Goal: Information Seeking & Learning: Learn about a topic

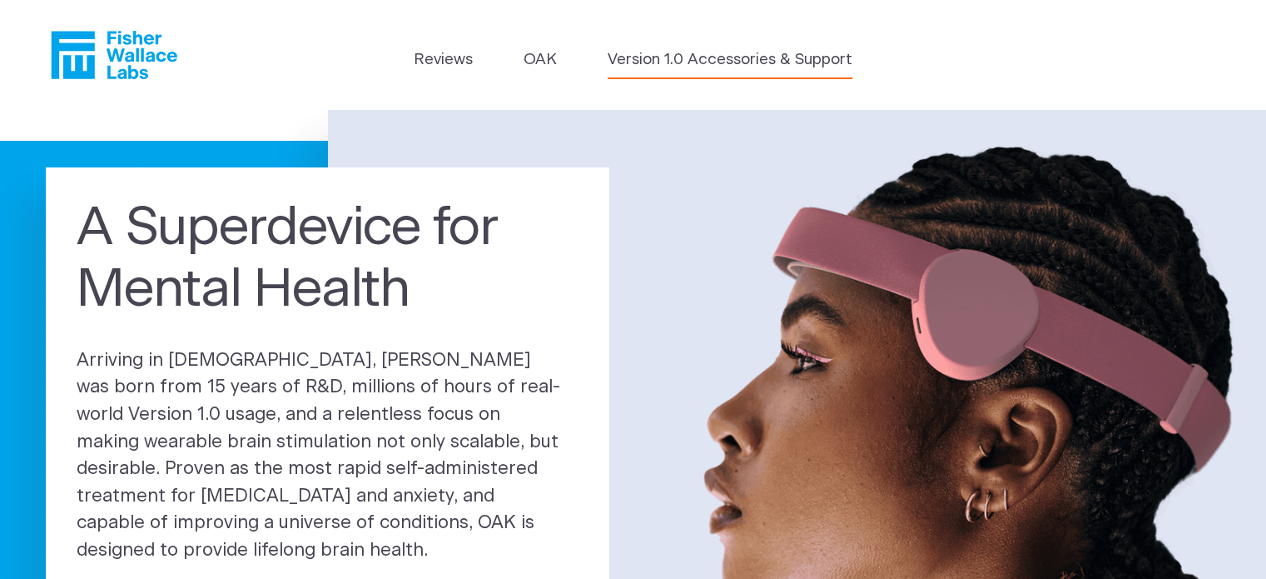
click at [679, 62] on link "Version 1.0 Accessories & Support" at bounding box center [730, 59] width 245 height 23
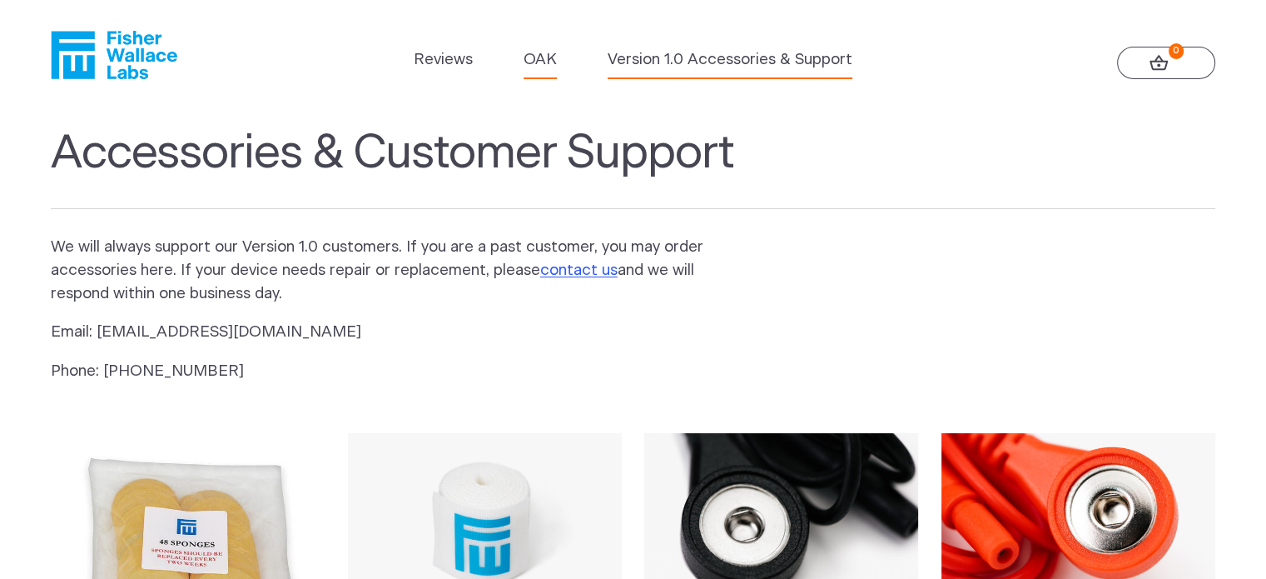
click at [530, 60] on link "OAK" at bounding box center [540, 59] width 33 height 23
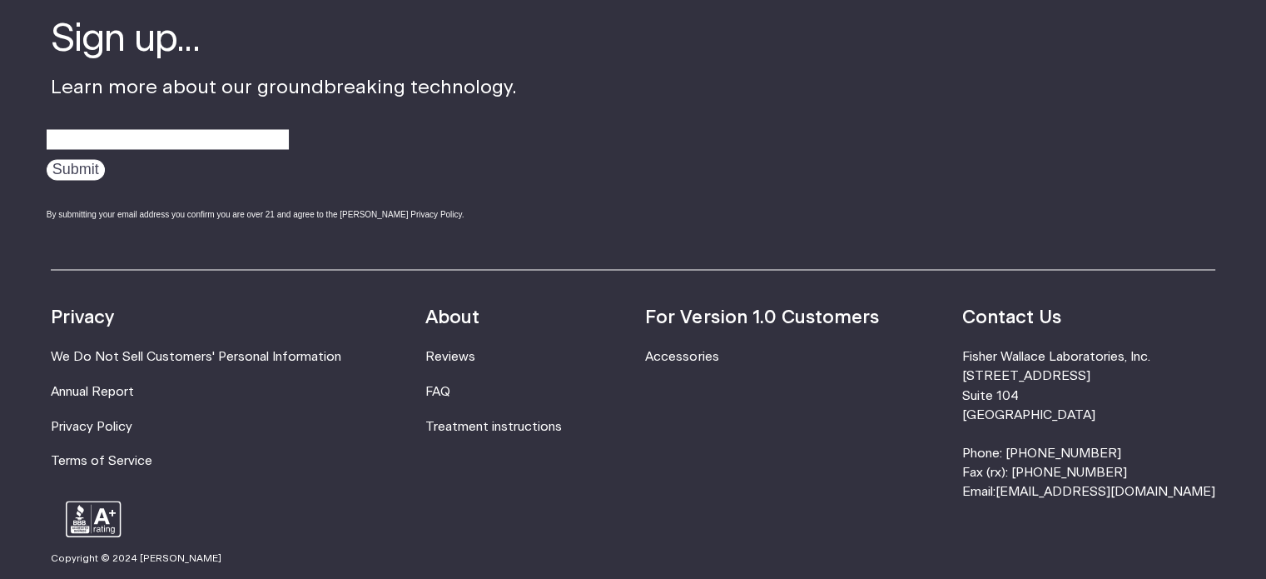
scroll to position [2888, 0]
click at [450, 392] on link "FAQ" at bounding box center [437, 391] width 25 height 12
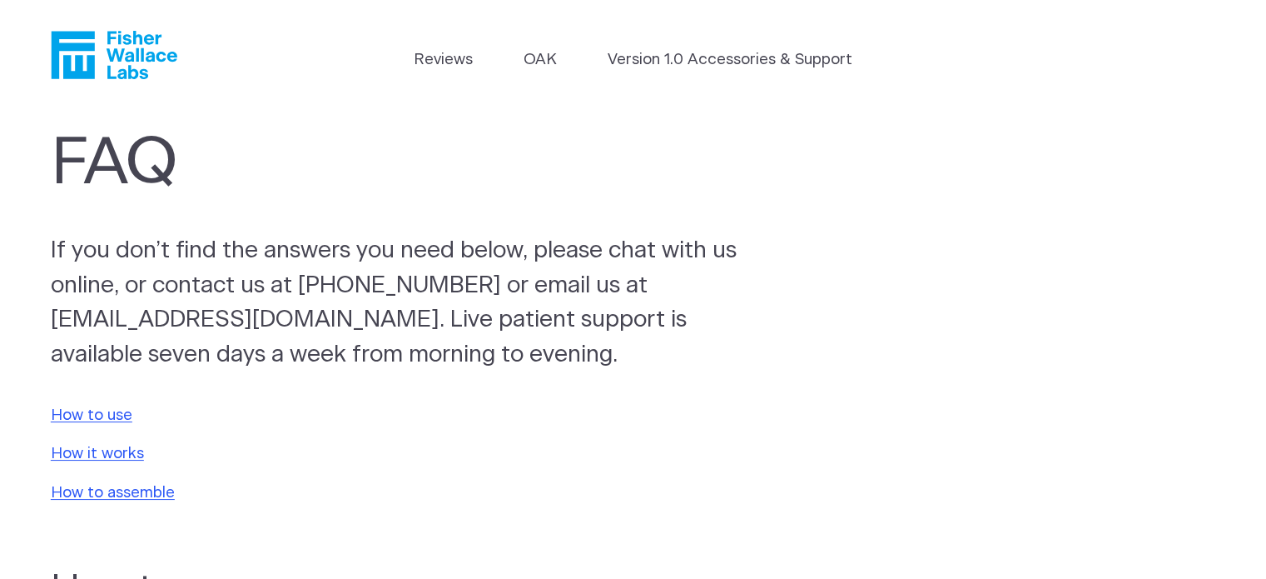
click at [121, 39] on icon "Fisher Wallace" at bounding box center [120, 55] width 114 height 48
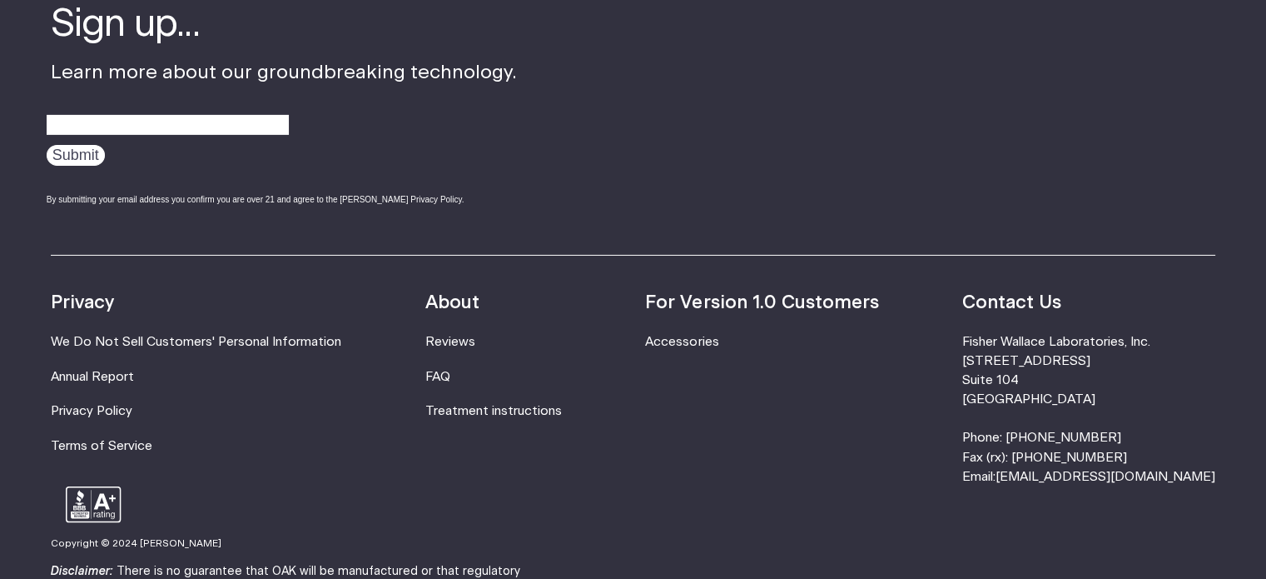
scroll to position [5411, 0]
